Goal: Transaction & Acquisition: Obtain resource

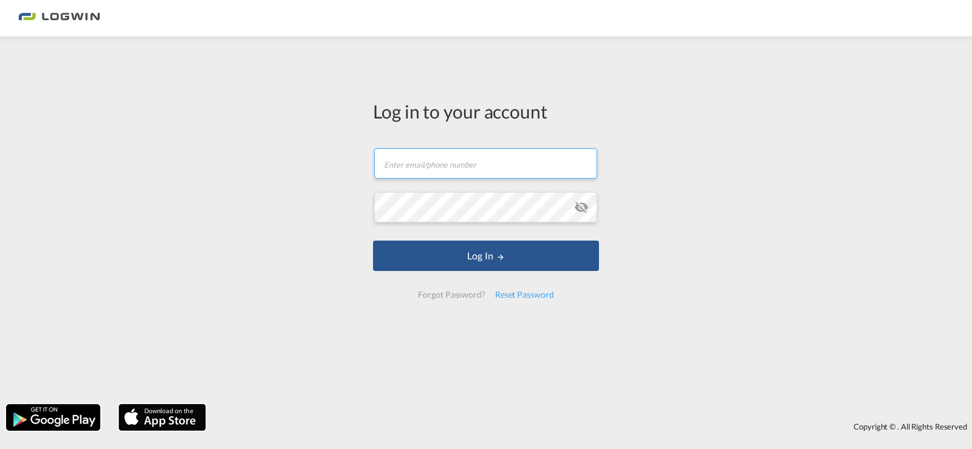
type input "[PERSON_NAME][EMAIL_ADDRESS][PERSON_NAME][DOMAIN_NAME]"
click at [496, 274] on form "[PERSON_NAME][EMAIL_ADDRESS][PERSON_NAME][DOMAIN_NAME] Email field is required …" at bounding box center [486, 223] width 226 height 174
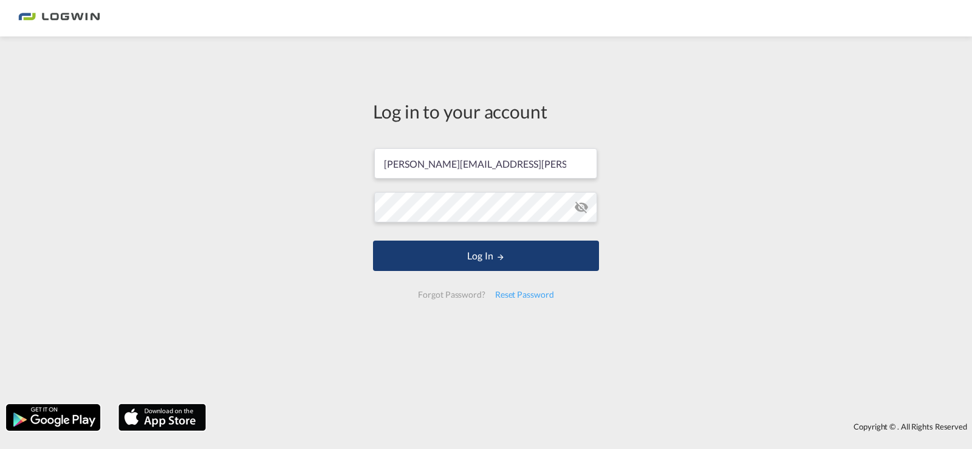
click at [495, 249] on button "Log In" at bounding box center [486, 256] width 226 height 30
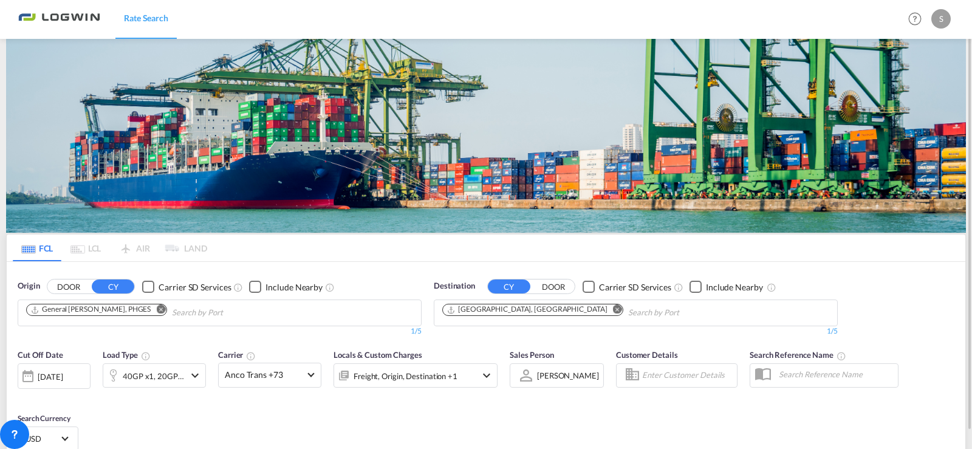
click at [128, 126] on img at bounding box center [486, 136] width 960 height 194
click at [156, 306] on md-icon "Remove" at bounding box center [160, 309] width 9 height 9
click at [613, 309] on md-icon "Remove" at bounding box center [617, 309] width 9 height 9
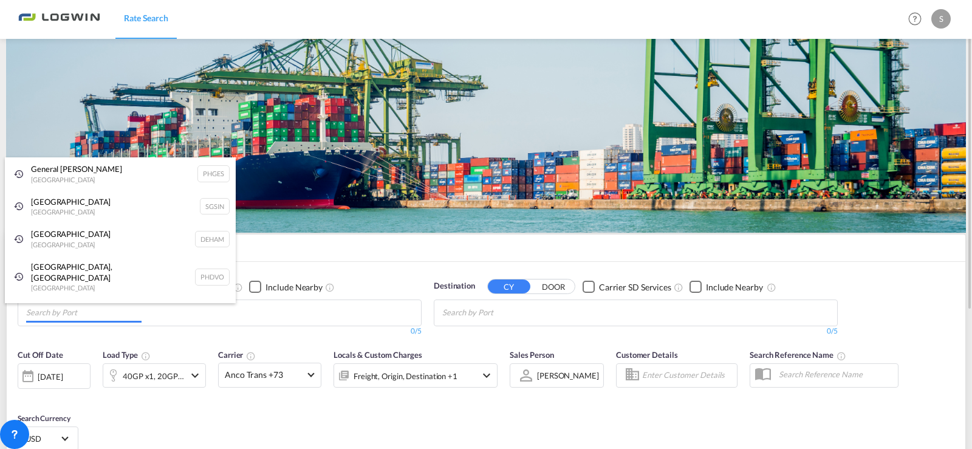
click at [186, 312] on body "Rate Search Rate Search Help Resources Product Release S My Profile Logout FCL …" at bounding box center [486, 224] width 972 height 449
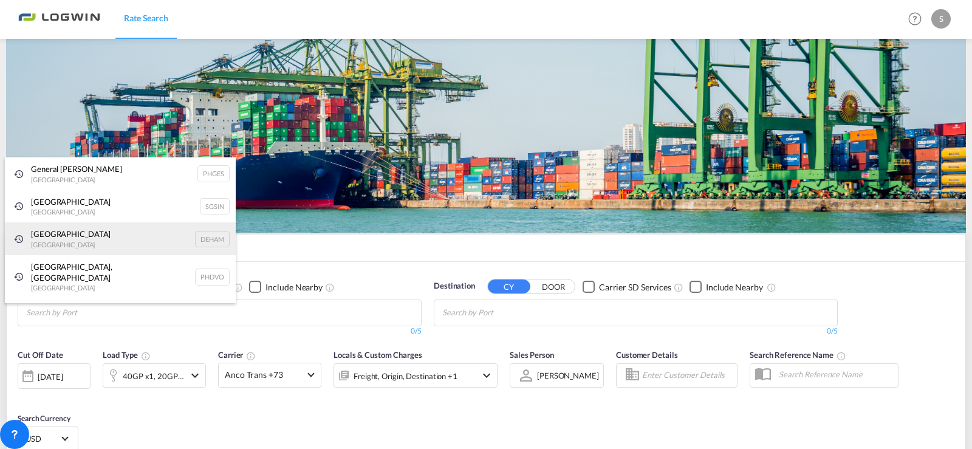
click at [77, 237] on div "[GEOGRAPHIC_DATA] [GEOGRAPHIC_DATA] DEHAM" at bounding box center [120, 238] width 231 height 33
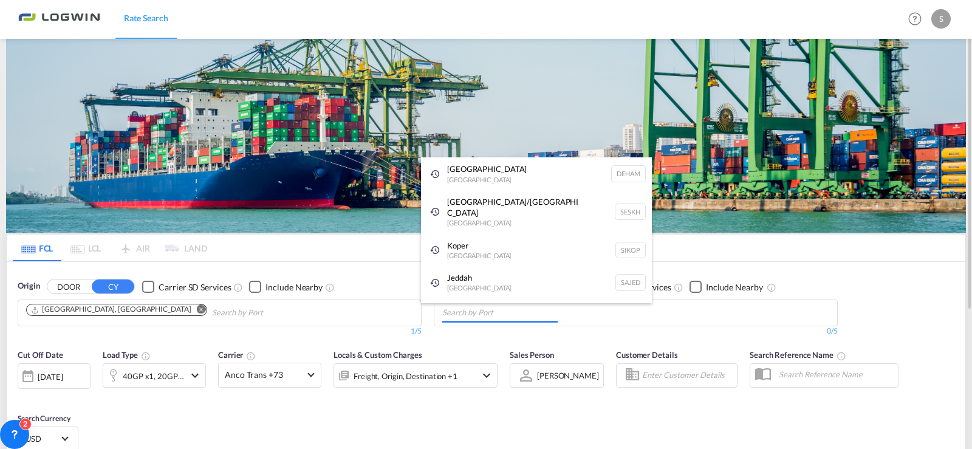
click at [574, 317] on body "Rate Search Rate Search Help Resources Product Release S My Profile Logout FCL …" at bounding box center [486, 224] width 972 height 449
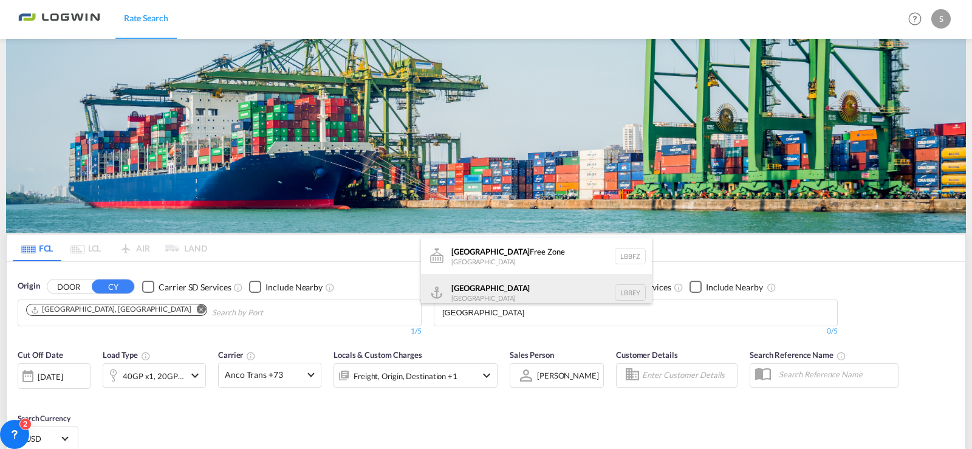
type input "[GEOGRAPHIC_DATA]"
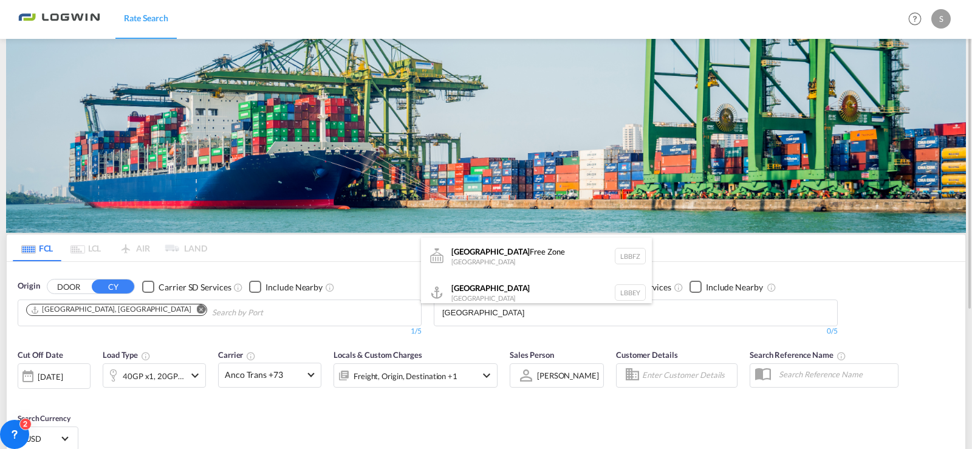
click at [522, 289] on div "Beirut [GEOGRAPHIC_DATA] LBBEY" at bounding box center [536, 292] width 231 height 36
